Goal: Information Seeking & Learning: Understand process/instructions

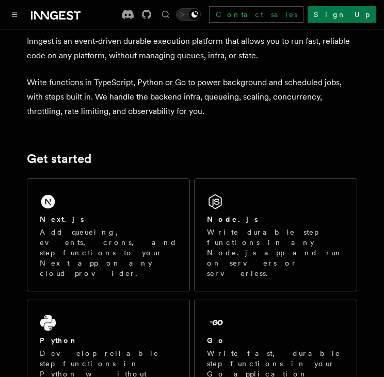
scroll to position [58, 0]
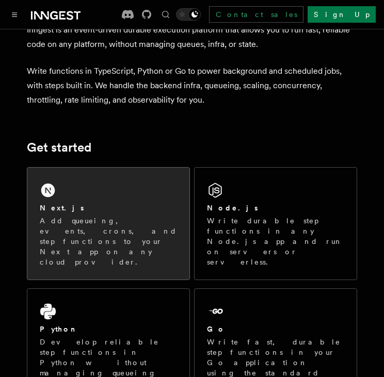
click at [114, 201] on div "Next.js Add queueing, events, crons, and step functions to your Next app on any…" at bounding box center [108, 224] width 162 height 112
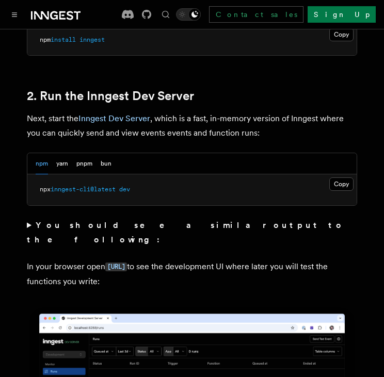
scroll to position [739, 0]
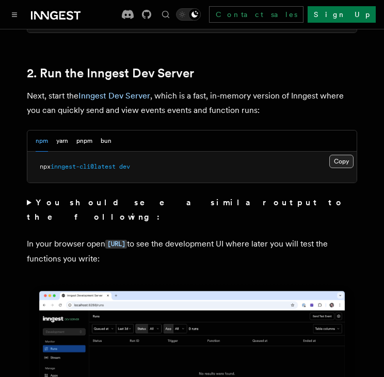
click at [330, 155] on button "Copy Copied" at bounding box center [341, 161] width 24 height 13
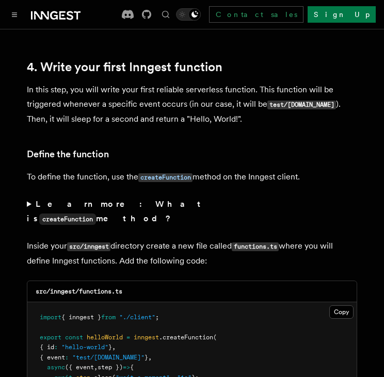
scroll to position [1679, 0]
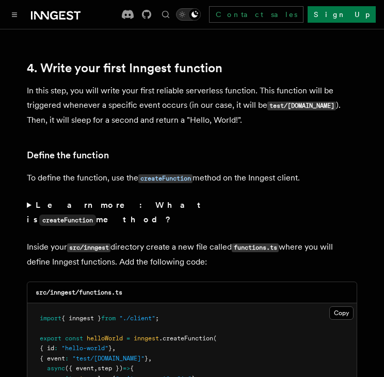
click at [199, 14] on icon "Toggle dark mode" at bounding box center [194, 14] width 8 height 8
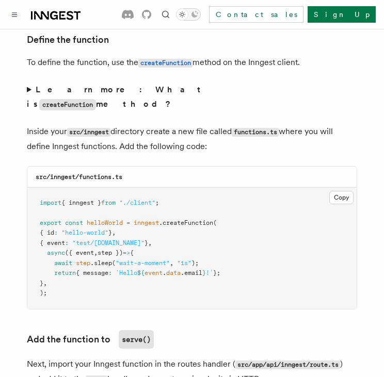
scroll to position [1810, 0]
